Goal: Book appointment/travel/reservation

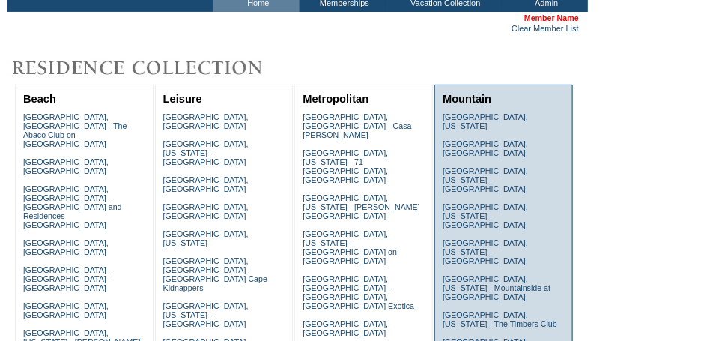
scroll to position [112, 0]
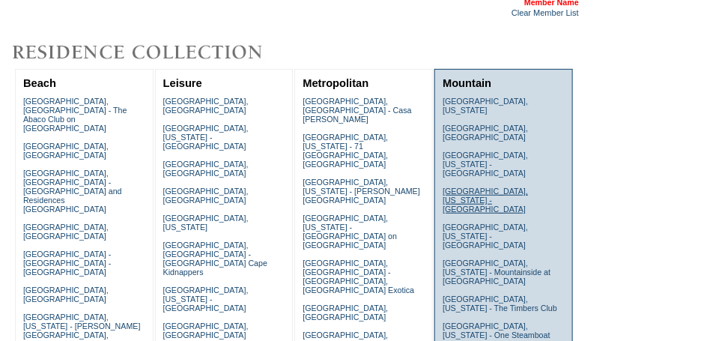
click at [516, 187] on link "[GEOGRAPHIC_DATA], [US_STATE] - [GEOGRAPHIC_DATA]" at bounding box center [485, 200] width 85 height 27
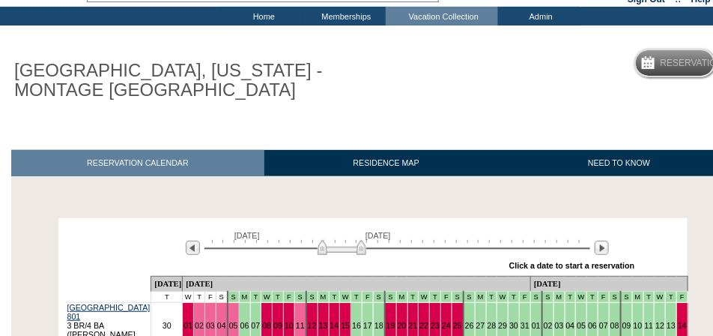
scroll to position [174, 0]
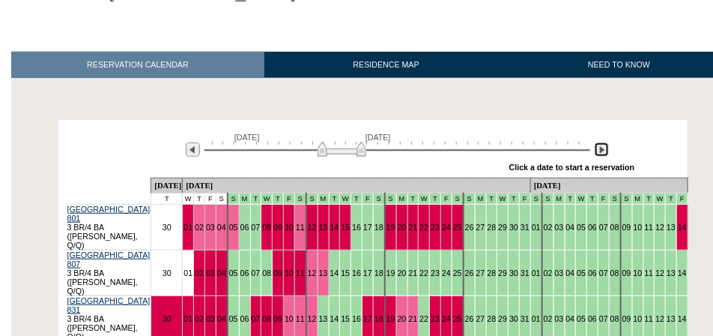
click at [605, 150] on img at bounding box center [602, 149] width 14 height 14
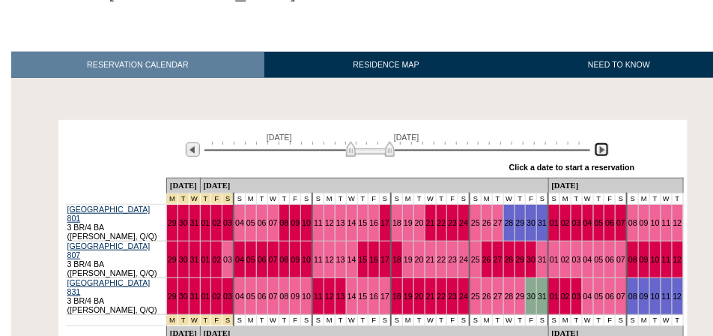
click at [605, 150] on img at bounding box center [602, 149] width 14 height 14
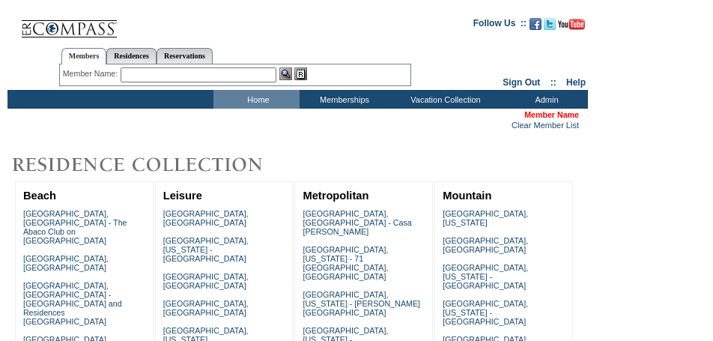
scroll to position [112, 0]
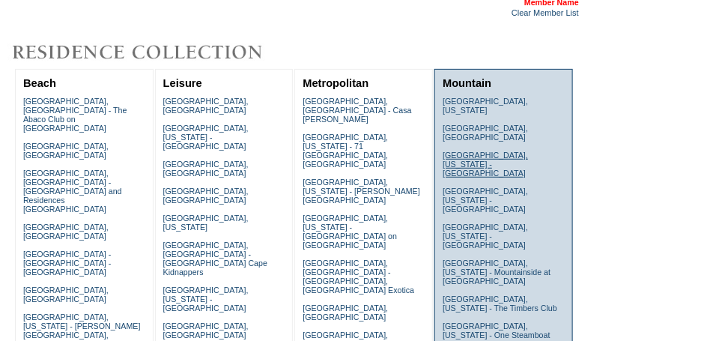
click at [514, 151] on link "[GEOGRAPHIC_DATA], [US_STATE] - [GEOGRAPHIC_DATA]" at bounding box center [485, 164] width 85 height 27
